Goal: Task Accomplishment & Management: Manage account settings

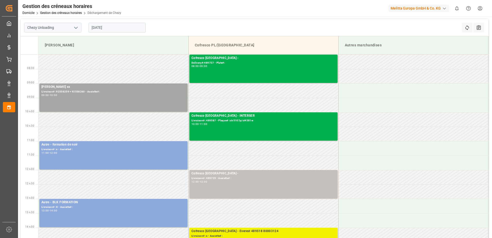
scroll to position [77, 0]
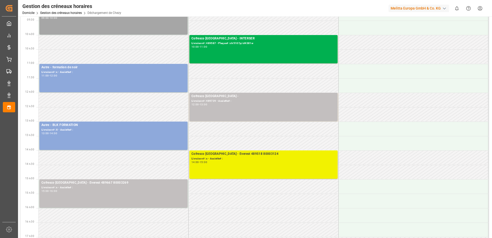
click at [258, 167] on div "Cofresco Pologne - Everest 489518 80003124 Livraison# :x - Assiette# : 14:00 - …" at bounding box center [264, 164] width 144 height 26
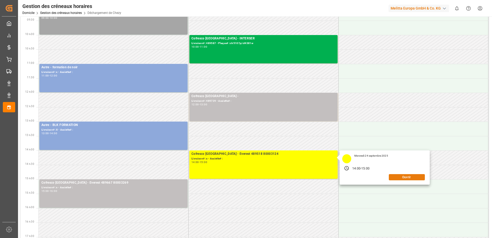
click at [397, 176] on button "Ouvrir" at bounding box center [407, 177] width 36 height 6
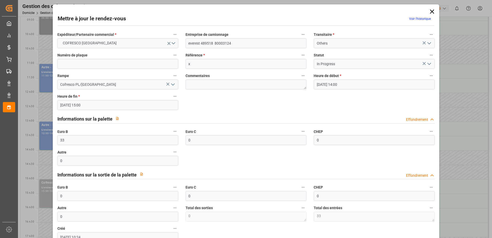
click at [427, 65] on icon "Ouvrir le menu" at bounding box center [429, 64] width 6 height 6
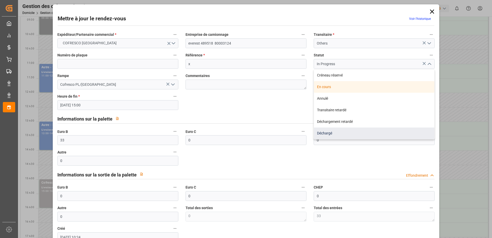
click at [330, 133] on div "Déchargé" at bounding box center [374, 133] width 121 height 12
type input "Unloaded"
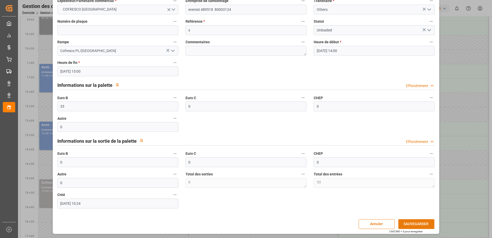
scroll to position [34, 0]
click at [426, 222] on button "SAUVEGARDER" at bounding box center [417, 224] width 36 height 10
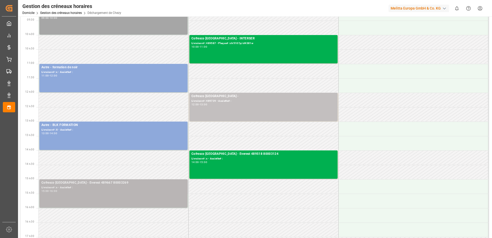
click at [169, 192] on div "15:00 - 16:00" at bounding box center [113, 191] width 144 height 3
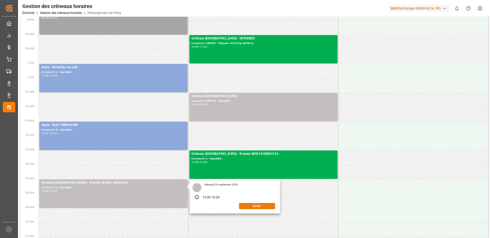
click at [273, 205] on button "Ouvrir" at bounding box center [257, 206] width 36 height 6
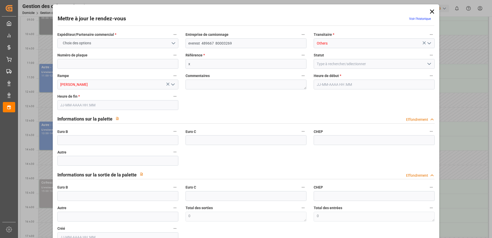
type input "0"
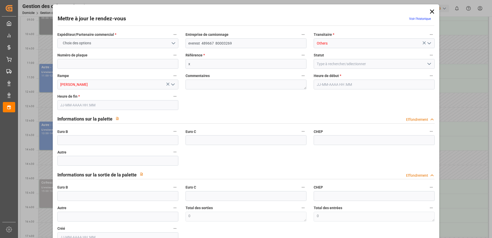
type input "0"
type input "24-09-2025 15:00"
type input "24-09-2025 16:00"
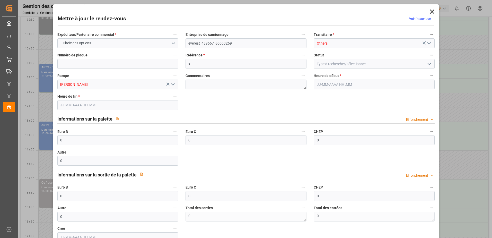
type input "23-09-2025 10:23"
click at [427, 65] on icon "Ouvrir le menu" at bounding box center [429, 64] width 6 height 6
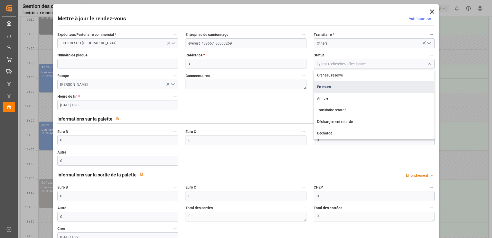
click at [342, 87] on div "En cours" at bounding box center [374, 87] width 121 height 12
type input "In Progress"
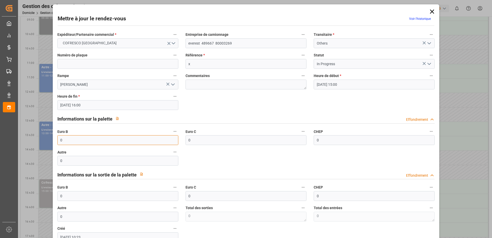
drag, startPoint x: 79, startPoint y: 141, endPoint x: 26, endPoint y: 150, distance: 53.6
click at [26, 150] on div "Mettre à jour le rendez-vous Voir l’historique Expéditeur/Partenaire commercial…" at bounding box center [246, 119] width 492 height 238
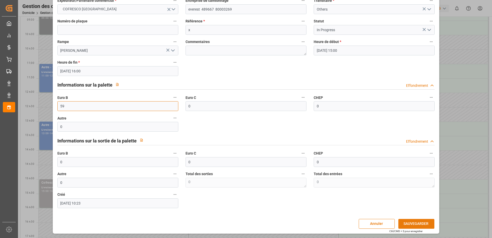
type input "59"
click at [415, 223] on button "SAUVEGARDER" at bounding box center [417, 224] width 36 height 10
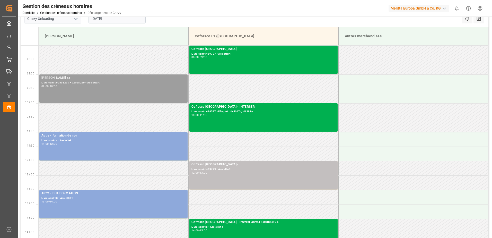
scroll to position [0, 0]
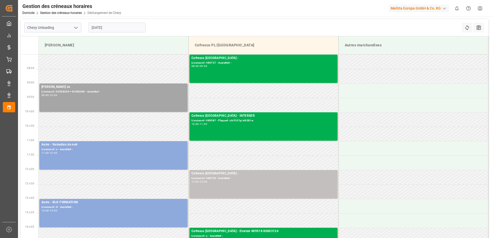
click at [119, 27] on input "[DATE]" at bounding box center [117, 28] width 57 height 10
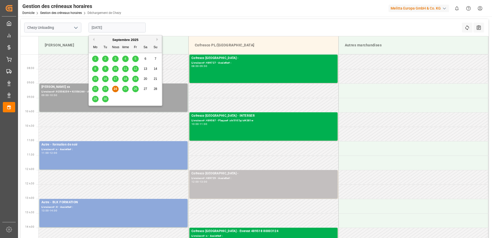
click at [105, 88] on span "23" at bounding box center [105, 89] width 3 height 4
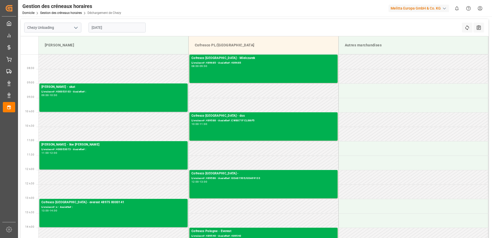
click at [127, 29] on input "23-09-2025" at bounding box center [117, 28] width 57 height 10
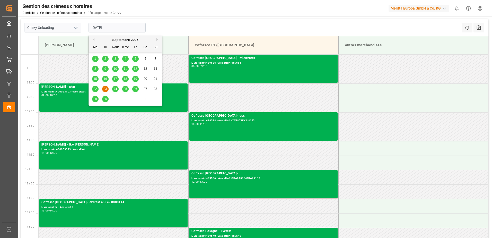
click at [95, 90] on span "22" at bounding box center [94, 89] width 3 height 4
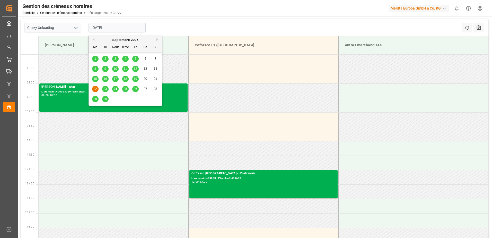
click at [119, 26] on input "22-09-2025" at bounding box center [117, 28] width 57 height 10
click at [127, 89] on span "25" at bounding box center [125, 89] width 3 height 4
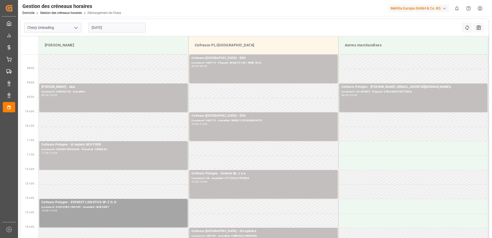
click at [122, 27] on input "[DATE]" at bounding box center [117, 28] width 57 height 10
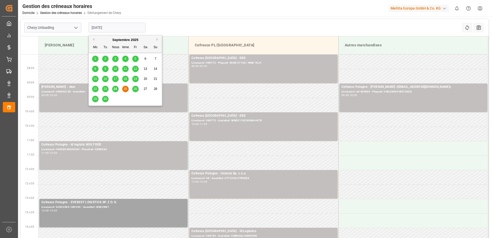
click at [113, 90] on div "24" at bounding box center [115, 89] width 6 height 6
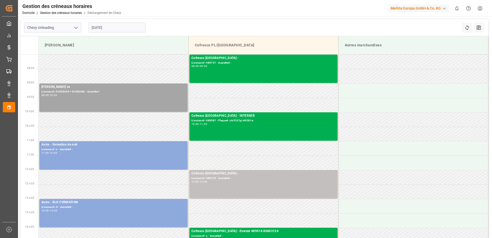
click at [126, 26] on input "[DATE]" at bounding box center [117, 28] width 57 height 10
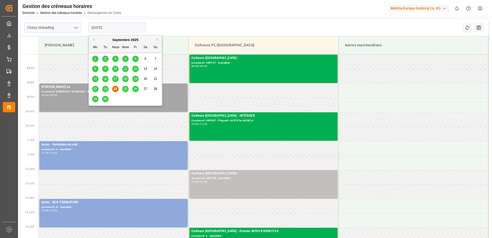
click at [126, 88] on span "25" at bounding box center [125, 89] width 3 height 4
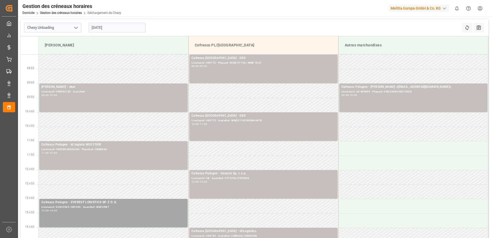
click at [124, 27] on input "[DATE]" at bounding box center [117, 28] width 57 height 10
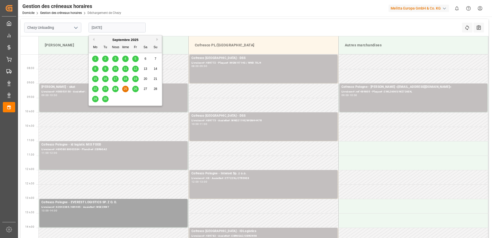
click at [118, 89] on div "24" at bounding box center [115, 89] width 6 height 6
type input "[DATE]"
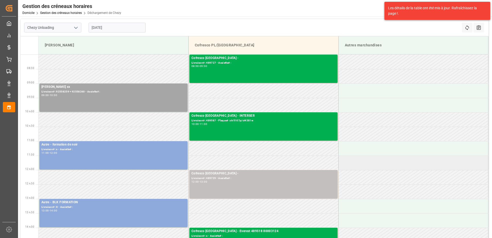
click at [422, 158] on td at bounding box center [414, 163] width 150 height 14
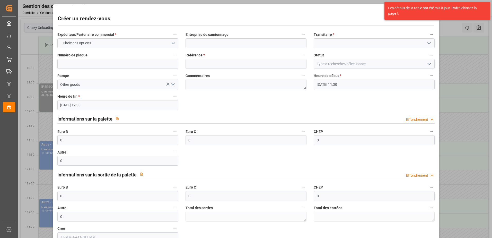
click at [452, 144] on div "Créer un rendez-vous Expéditeur/Partenaire commercial * Choix des options Entre…" at bounding box center [246, 119] width 492 height 238
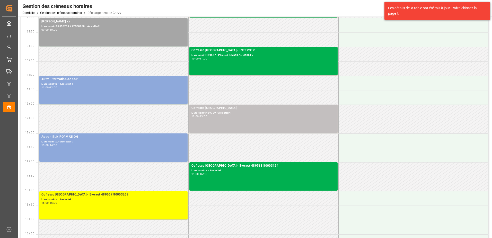
scroll to position [77, 0]
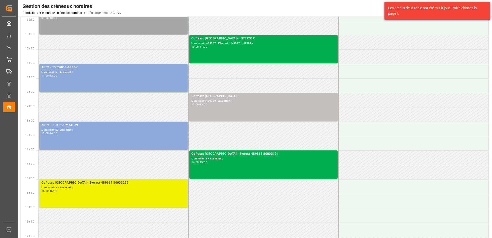
click at [147, 193] on div "Cofresco Pologne - Everest 489667 80003269 Livraison# :x - Assiette# : 15:00 - …" at bounding box center [113, 193] width 144 height 26
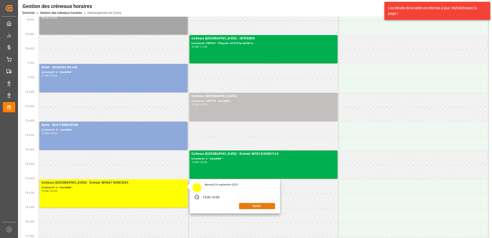
click at [253, 206] on button "Ouvrir" at bounding box center [257, 206] width 36 height 6
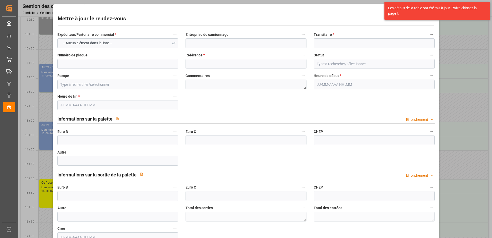
type input "everest 489667 80003269"
type input "Others"
type input "x"
type input "In Progress"
type input "[PERSON_NAME]"
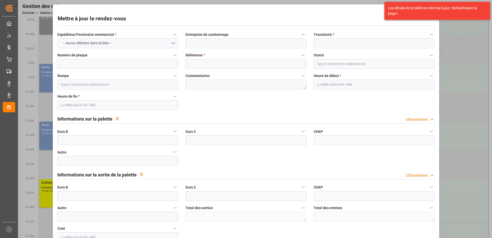
type textarea "0"
type textarea "59"
type input "59"
type input "0"
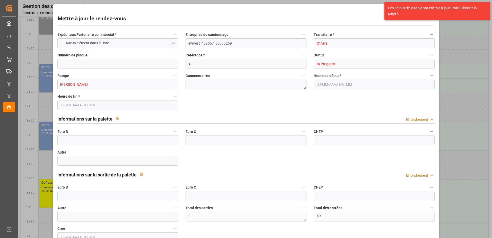
type input "0"
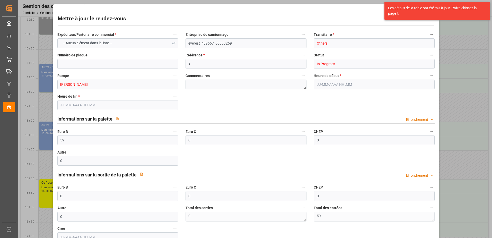
type input "24-09-2025 15:00"
type input "24-09-2025 16:00"
type input "23-09-2025 10:23"
click at [429, 66] on icon "Ouvrir le menu" at bounding box center [429, 64] width 6 height 6
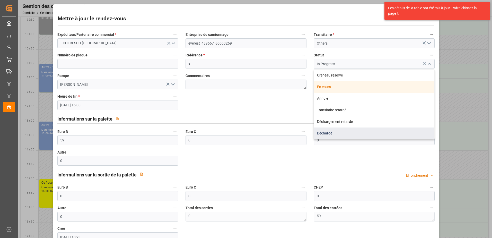
click at [327, 135] on div "Déchargé" at bounding box center [374, 133] width 121 height 12
type input "Unloaded"
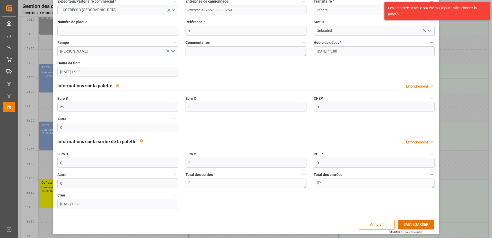
scroll to position [34, 0]
click at [409, 224] on button "SAUVEGARDER" at bounding box center [417, 224] width 36 height 10
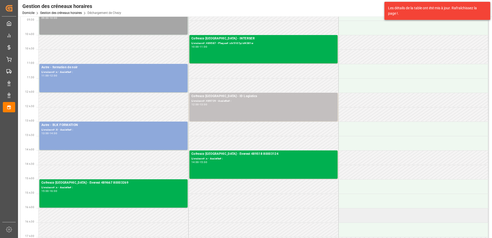
scroll to position [26, 0]
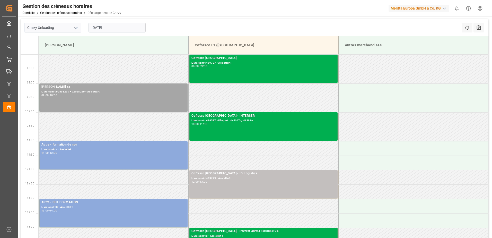
click at [114, 28] on input "[DATE]" at bounding box center [117, 28] width 57 height 10
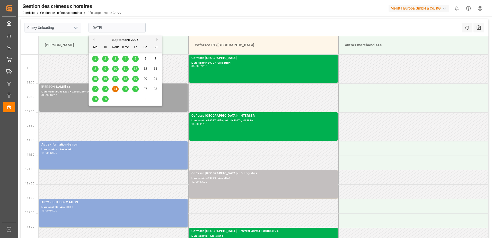
click at [125, 90] on span "25" at bounding box center [125, 89] width 3 height 4
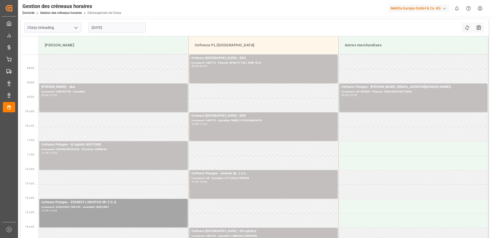
click at [112, 27] on input "[DATE]" at bounding box center [117, 28] width 57 height 10
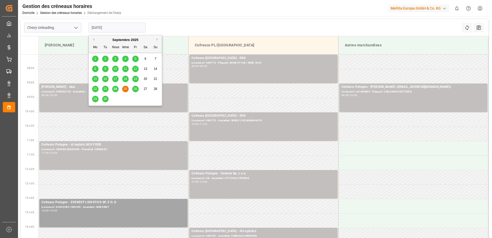
click at [117, 91] on div "24" at bounding box center [115, 89] width 6 height 6
type input "[DATE]"
